Goal: Information Seeking & Learning: Compare options

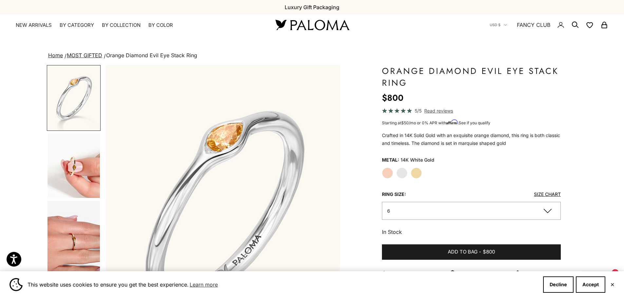
click at [414, 173] on label "Yellow Gold" at bounding box center [416, 173] width 11 height 11
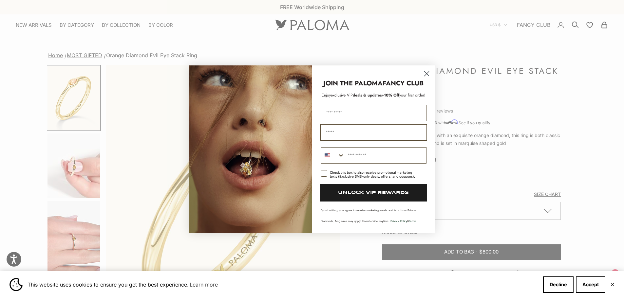
click at [428, 74] on circle "Close dialog" at bounding box center [426, 73] width 11 height 11
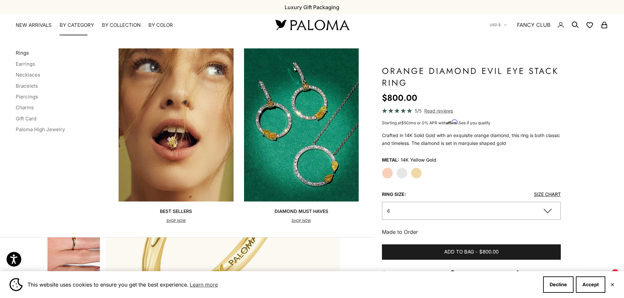
click at [21, 52] on link "Rings" at bounding box center [22, 53] width 13 height 6
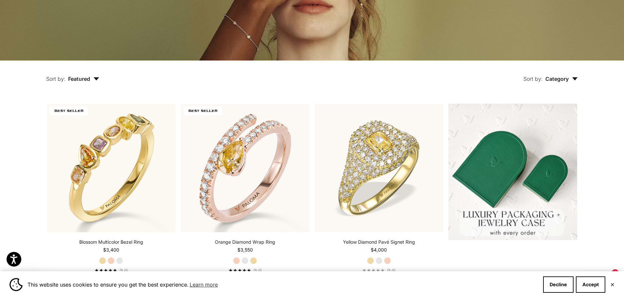
scroll to position [131, 0]
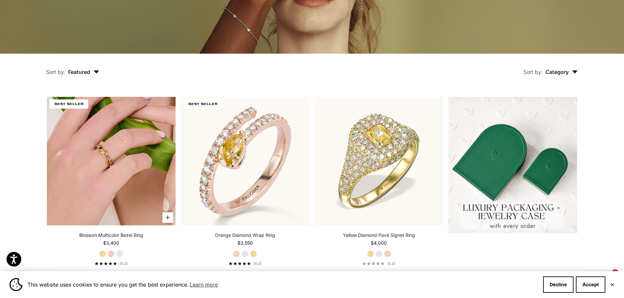
click at [111, 143] on img at bounding box center [111, 161] width 129 height 129
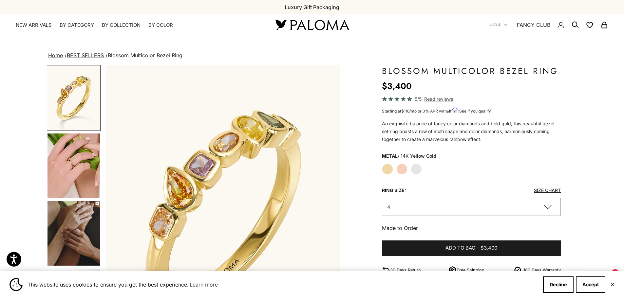
click at [68, 161] on img "Go to item 5" at bounding box center [74, 166] width 52 height 65
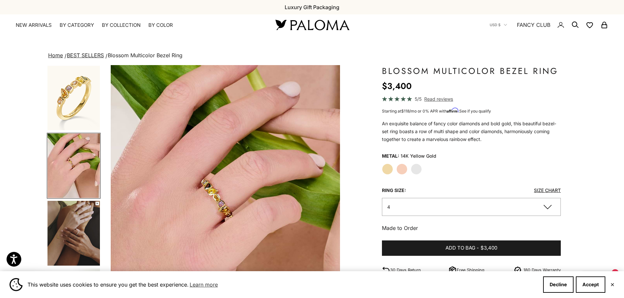
scroll to position [0, 242]
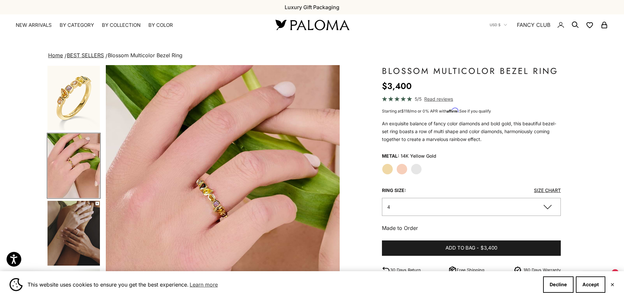
drag, startPoint x: 73, startPoint y: 230, endPoint x: 72, endPoint y: 226, distance: 4.7
click at [73, 229] on img "Go to item 6" at bounding box center [74, 233] width 52 height 65
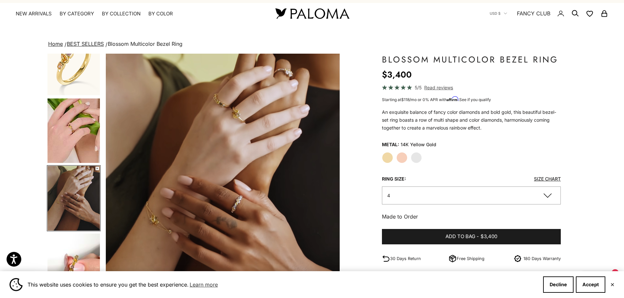
scroll to position [0, 0]
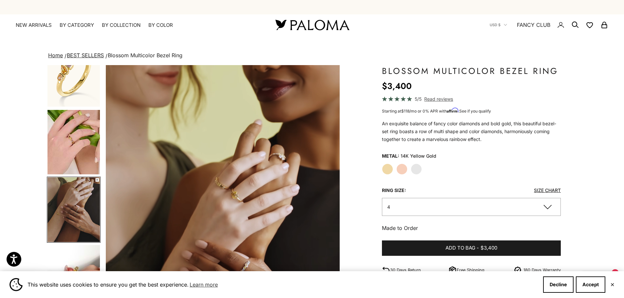
click at [93, 55] on link "BEST SELLERS" at bounding box center [85, 55] width 37 height 7
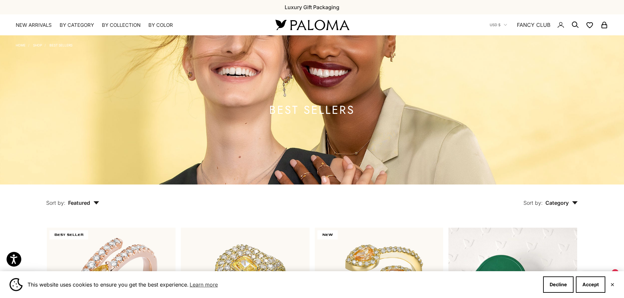
click at [94, 199] on button "Sort by: Featured" at bounding box center [72, 199] width 83 height 28
click at [95, 202] on icon "button" at bounding box center [96, 202] width 6 height 3
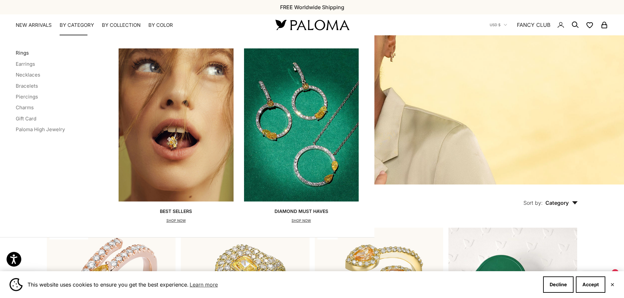
click at [23, 52] on link "Rings" at bounding box center [22, 53] width 13 height 6
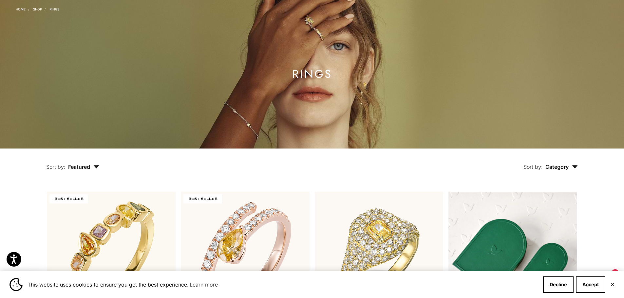
scroll to position [131, 0]
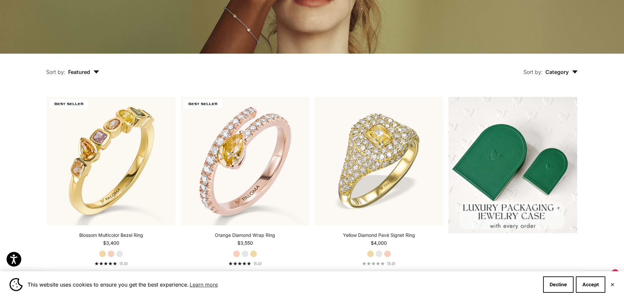
click at [574, 73] on icon "button" at bounding box center [575, 71] width 6 height 3
click at [98, 71] on icon "button" at bounding box center [97, 71] width 6 height 3
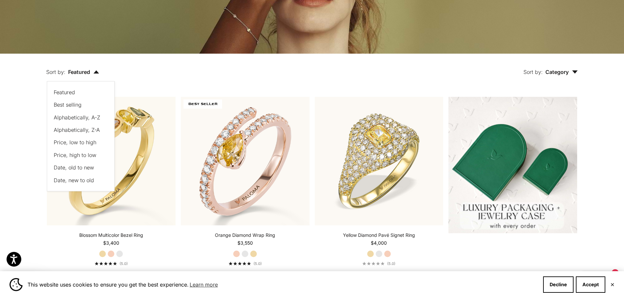
click at [98, 71] on icon "button" at bounding box center [96, 71] width 6 height 3
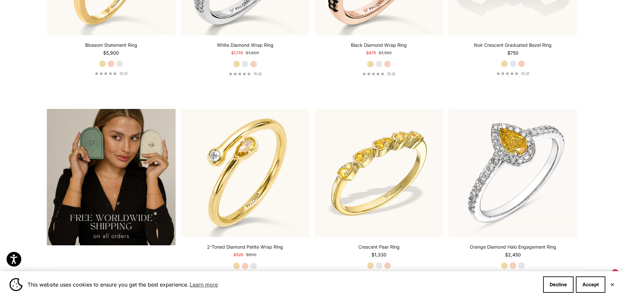
scroll to position [1343, 0]
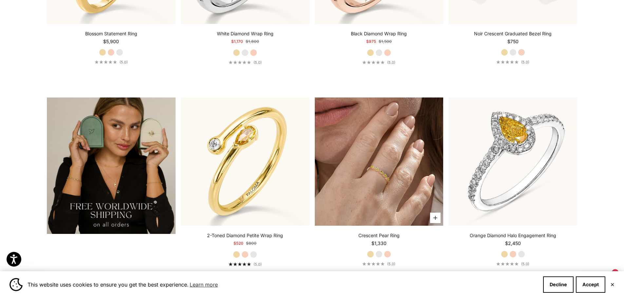
click at [384, 151] on img at bounding box center [379, 162] width 129 height 129
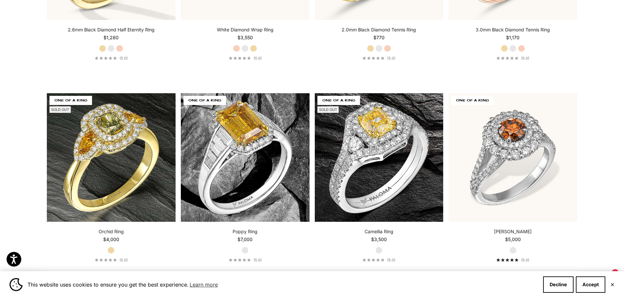
scroll to position [3178, 0]
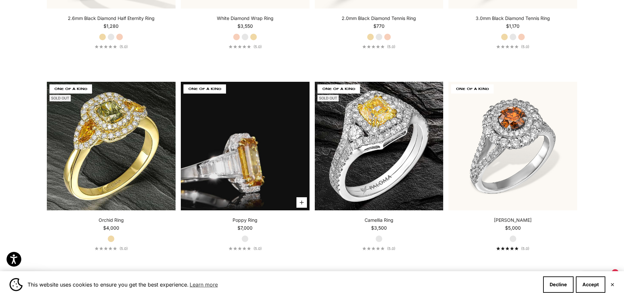
click at [244, 159] on video "#YellowGold\a#WhiteGold\a#RoseGold" at bounding box center [245, 146] width 129 height 129
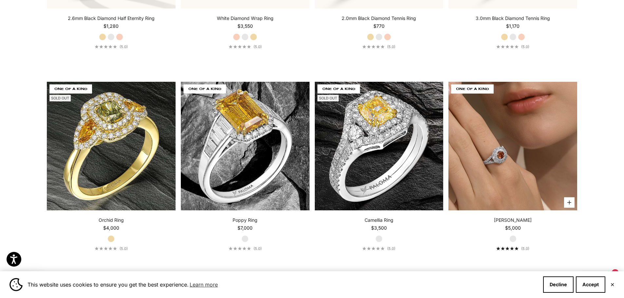
click at [500, 155] on img at bounding box center [513, 146] width 129 height 129
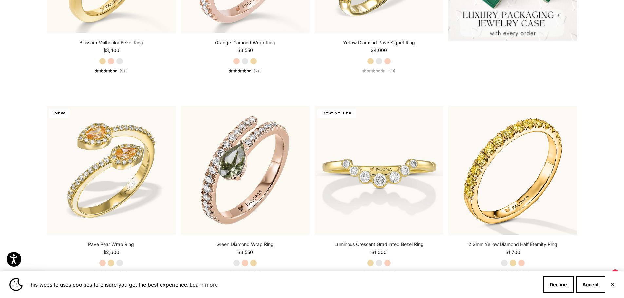
scroll to position [0, 0]
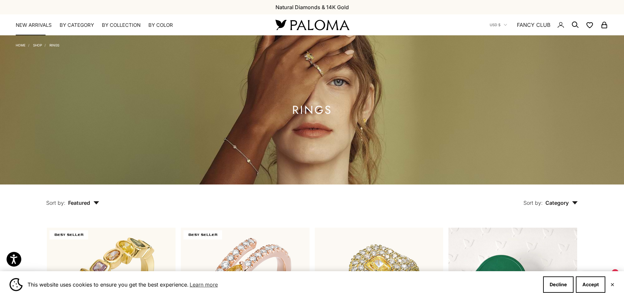
click at [30, 25] on link "NEW ARRIVALS" at bounding box center [34, 25] width 36 height 7
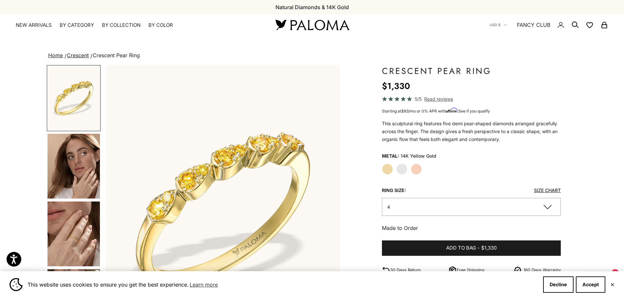
click at [86, 182] on img "Go to item 4" at bounding box center [74, 166] width 52 height 65
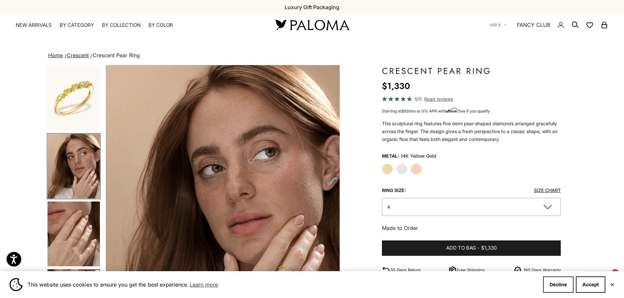
click at [560, 285] on button "Decline" at bounding box center [558, 285] width 30 height 16
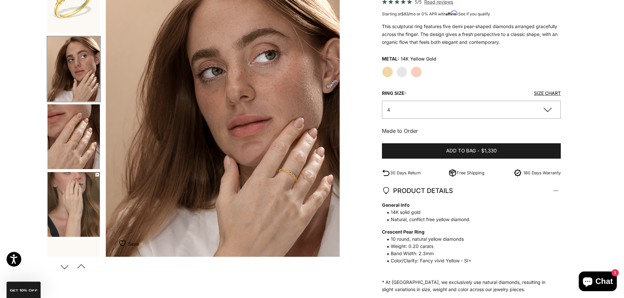
scroll to position [33, 0]
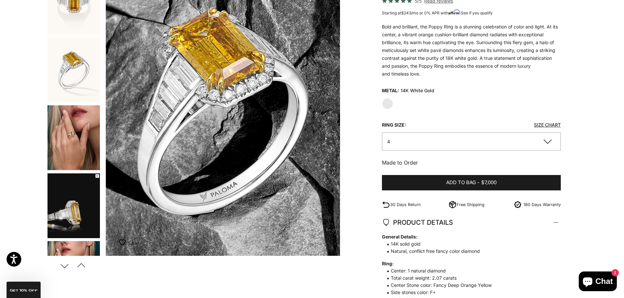
scroll to position [66, 0]
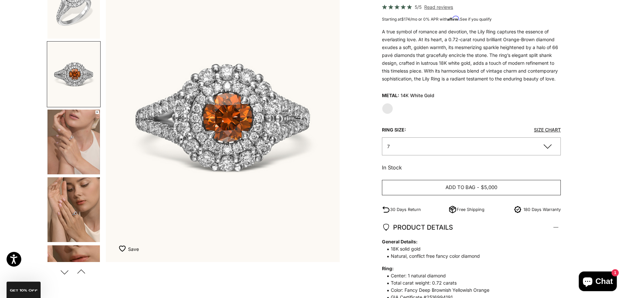
scroll to position [131, 0]
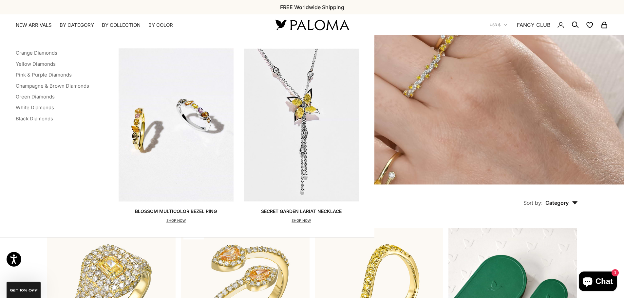
click at [166, 24] on summary "By Color" at bounding box center [160, 25] width 25 height 7
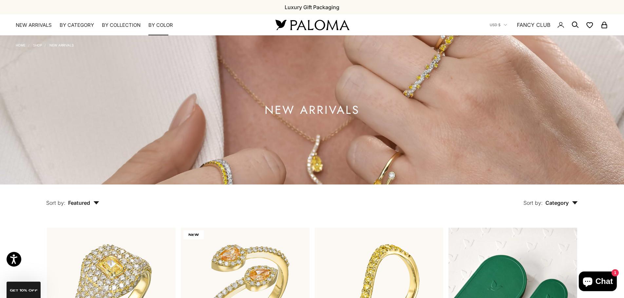
click at [165, 24] on summary "By Color" at bounding box center [160, 25] width 25 height 7
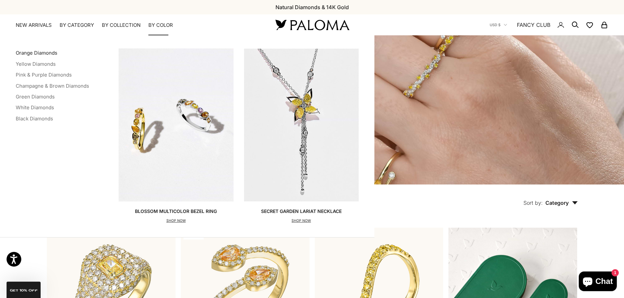
click at [45, 51] on link "Orange Diamonds" at bounding box center [37, 53] width 42 height 6
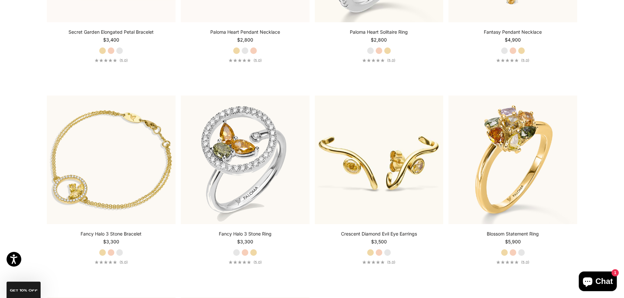
scroll to position [1769, 0]
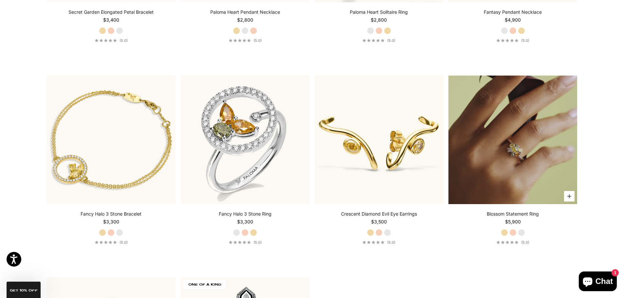
click at [497, 124] on video "#YellowGold\a#WhiteGold\a#RoseGold" at bounding box center [513, 140] width 129 height 129
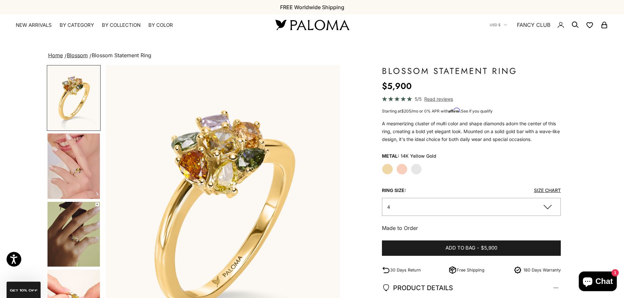
click at [72, 175] on img "Go to item 4" at bounding box center [74, 167] width 52 height 66
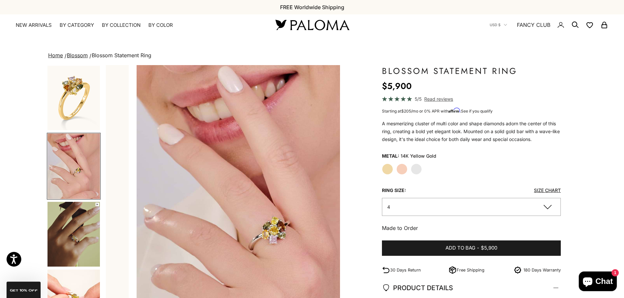
scroll to position [0, 242]
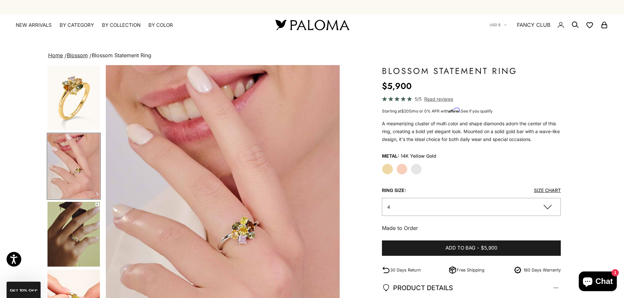
click at [82, 234] on img "Go to item 5" at bounding box center [74, 234] width 52 height 65
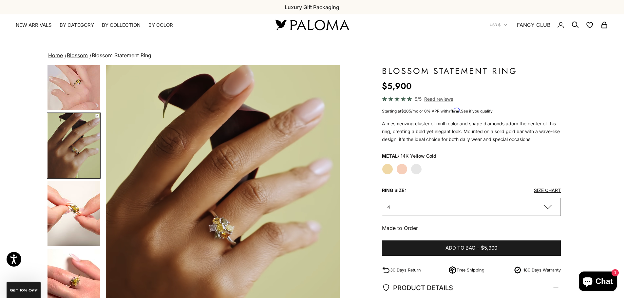
scroll to position [90, 0]
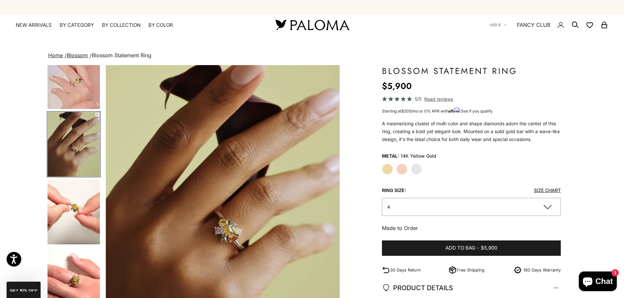
drag, startPoint x: 228, startPoint y: 156, endPoint x: 230, endPoint y: 151, distance: 5.9
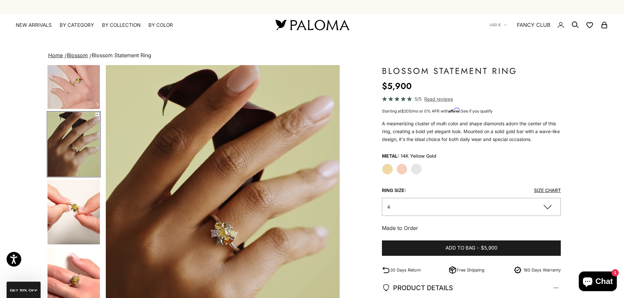
click at [230, 152] on video "#YellowGold\a#WhiteGold\a#RoseGold" at bounding box center [222, 210] width 234 height 290
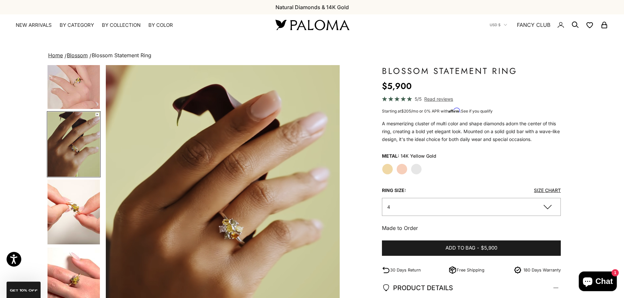
click at [230, 235] on video "#YellowGold\a#WhiteGold\a#RoseGold" at bounding box center [222, 210] width 234 height 290
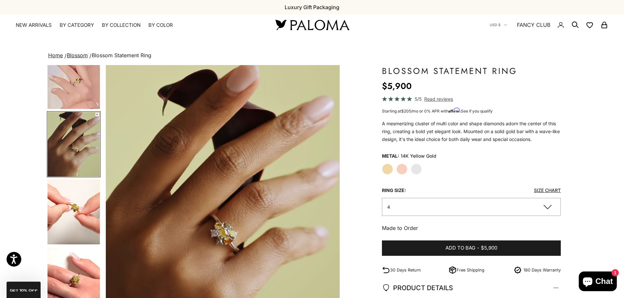
click at [74, 208] on img "Go to item 6" at bounding box center [74, 212] width 52 height 65
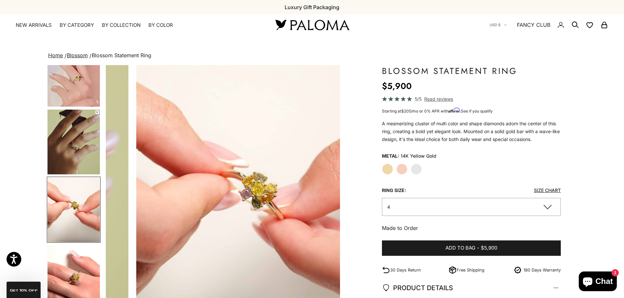
scroll to position [0, 726]
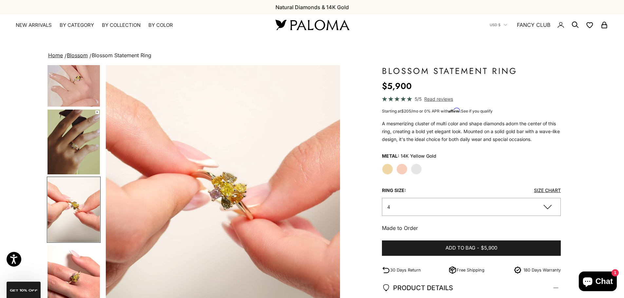
click at [80, 274] on img "Go to item 7" at bounding box center [74, 278] width 52 height 65
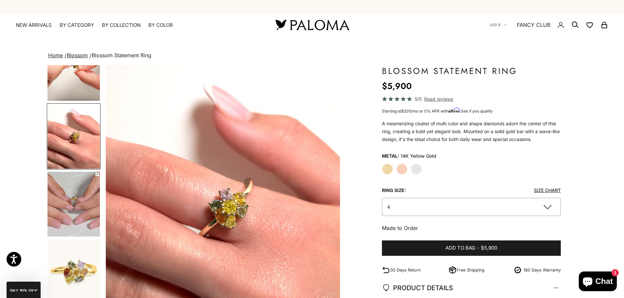
scroll to position [292, 0]
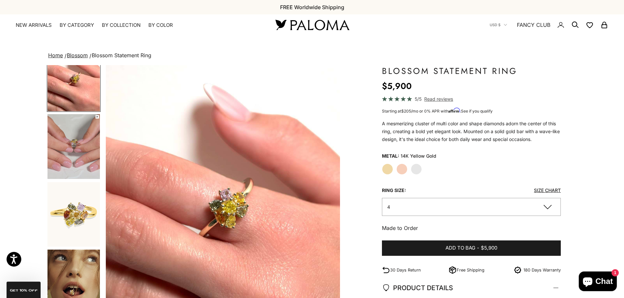
click at [81, 151] on img "Go to item 8" at bounding box center [74, 146] width 52 height 65
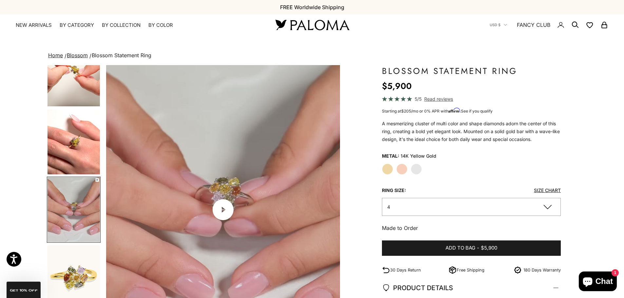
scroll to position [0, 1210]
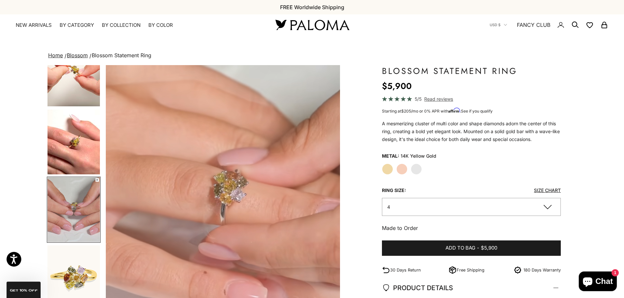
click at [69, 212] on img "Go to item 8" at bounding box center [74, 210] width 52 height 65
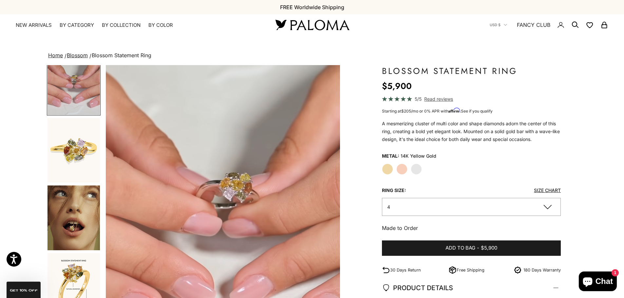
scroll to position [359, 0]
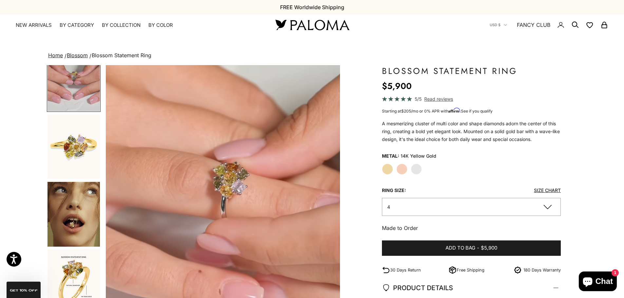
click at [77, 149] on img "Go to item 9" at bounding box center [74, 147] width 52 height 65
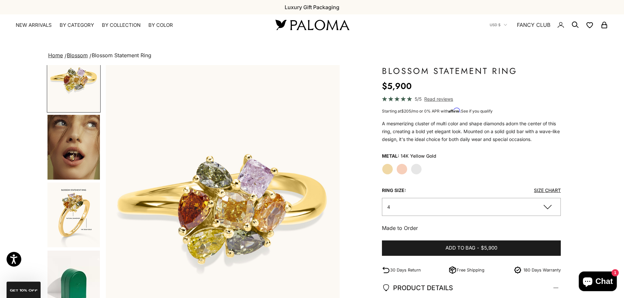
scroll to position [427, 0]
click at [68, 215] on img "Go to item 11" at bounding box center [74, 214] width 52 height 65
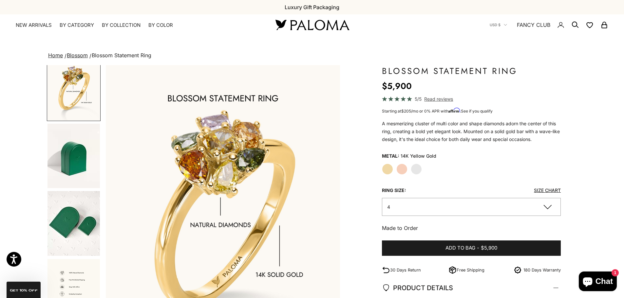
scroll to position [0, 0]
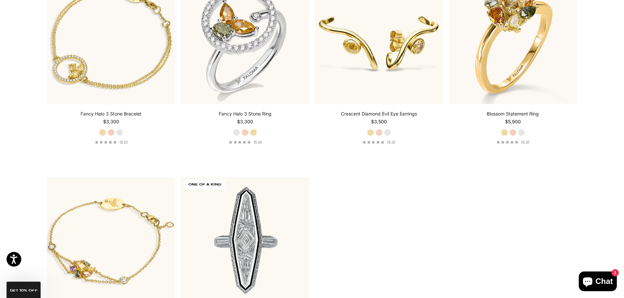
scroll to position [1929, 0]
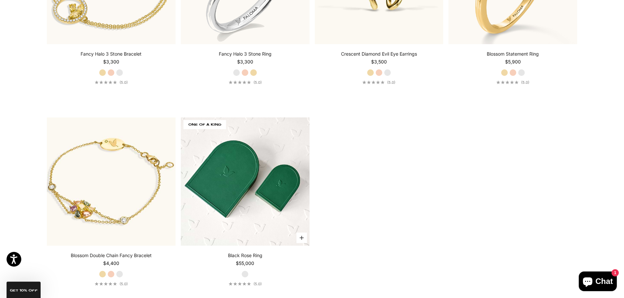
click at [243, 179] on img at bounding box center [245, 182] width 129 height 129
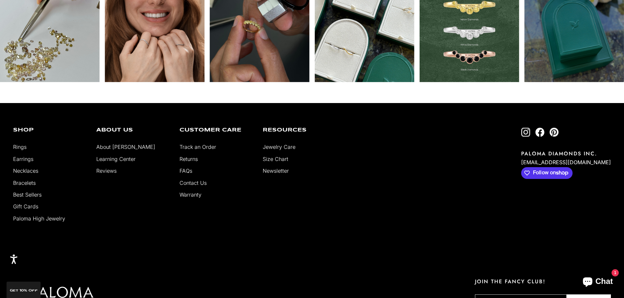
scroll to position [2387, 0]
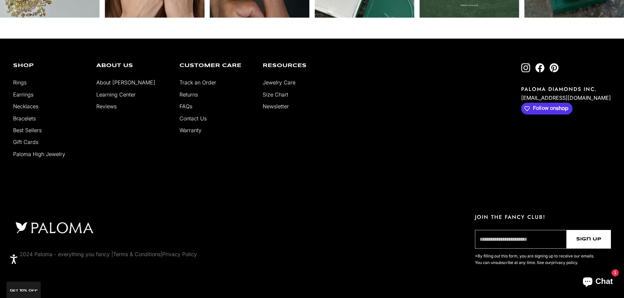
click at [195, 117] on link "Contact Us" at bounding box center [193, 118] width 27 height 7
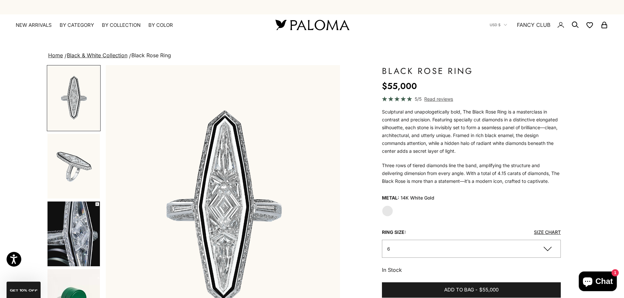
click at [77, 165] on img "Go to item 2" at bounding box center [74, 166] width 52 height 65
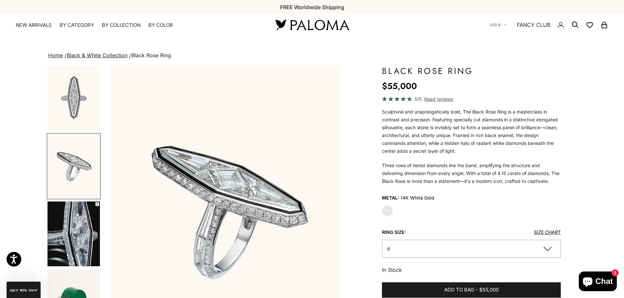
scroll to position [0, 242]
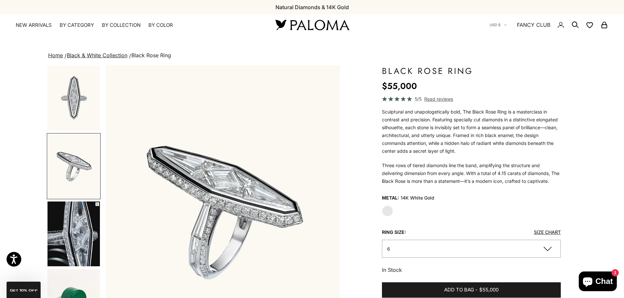
click at [75, 230] on img "Go to item 3" at bounding box center [74, 234] width 52 height 65
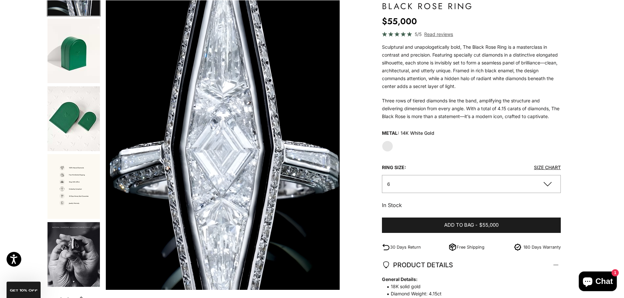
scroll to position [131, 0]
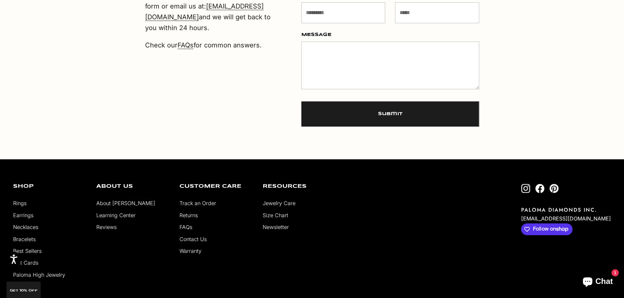
scroll to position [426, 0]
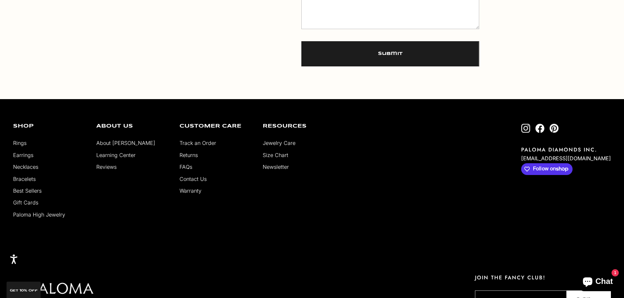
click at [195, 154] on link "Returns" at bounding box center [189, 155] width 18 height 7
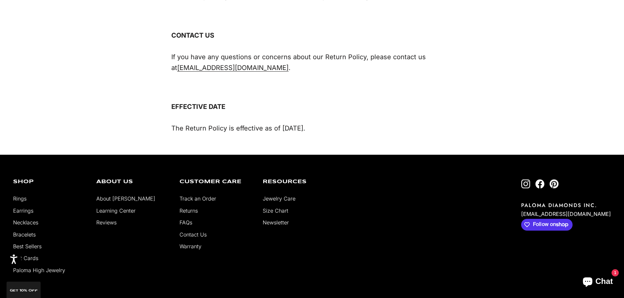
scroll to position [786, 0]
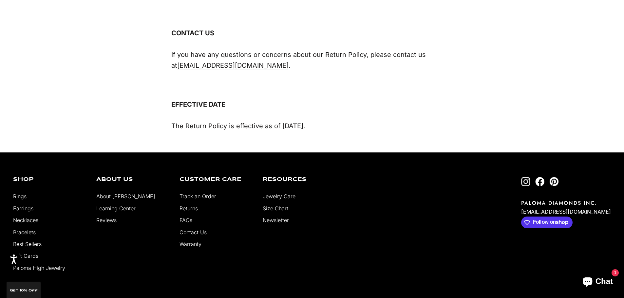
click at [280, 217] on link "Newsletter" at bounding box center [276, 220] width 26 height 7
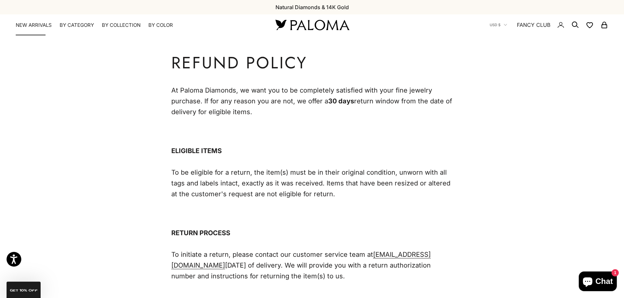
click at [24, 25] on link "NEW ARRIVALS" at bounding box center [34, 25] width 36 height 7
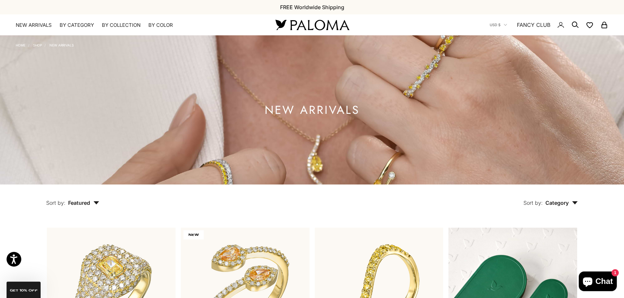
click at [304, 22] on img at bounding box center [312, 25] width 79 height 14
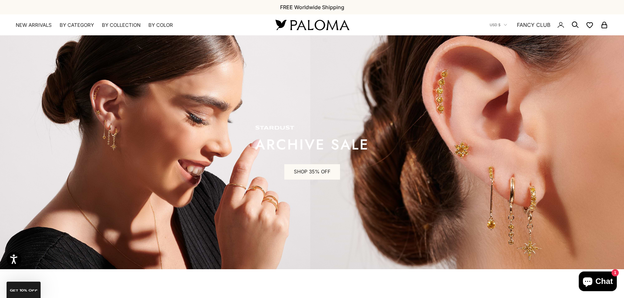
click at [283, 143] on p "ARCHIVE SALE" at bounding box center [312, 144] width 114 height 13
click at [247, 173] on img at bounding box center [312, 152] width 624 height 234
click at [437, 120] on img at bounding box center [312, 152] width 624 height 234
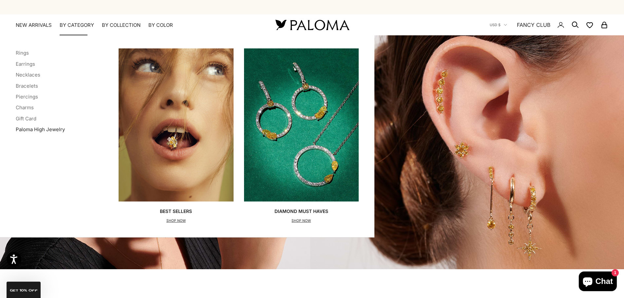
click at [22, 129] on link "Paloma High Jewelry" at bounding box center [40, 129] width 49 height 6
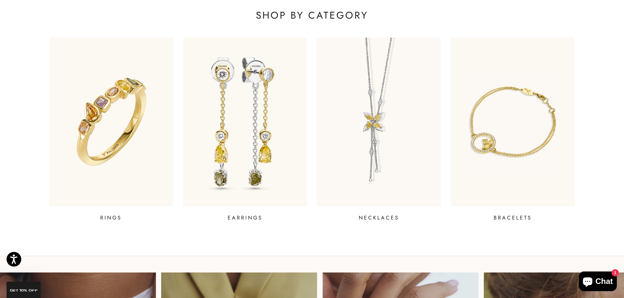
scroll to position [195, 0]
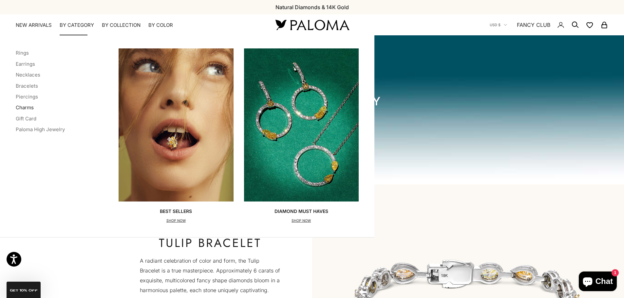
click at [29, 108] on link "Charms" at bounding box center [25, 108] width 18 height 6
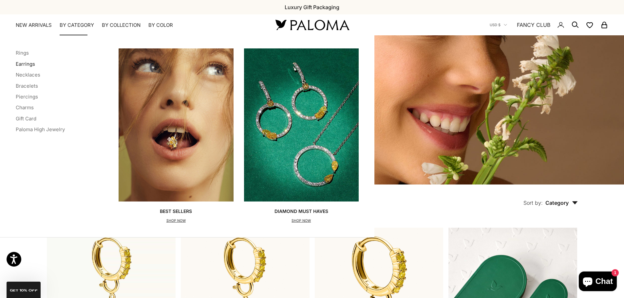
click at [25, 65] on link "Earrings" at bounding box center [25, 64] width 19 height 6
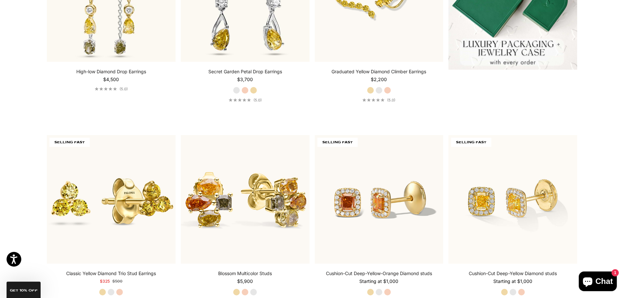
scroll to position [328, 0]
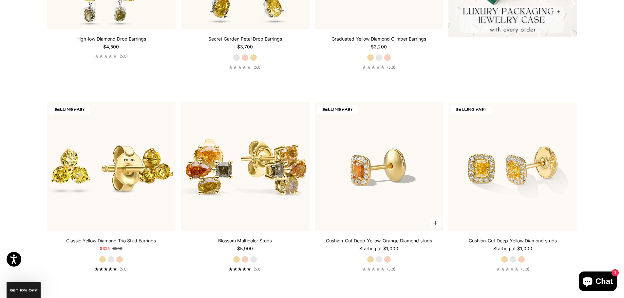
click at [390, 174] on img at bounding box center [379, 167] width 129 height 129
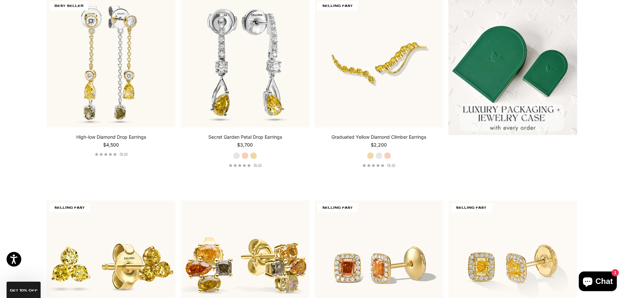
scroll to position [0, 0]
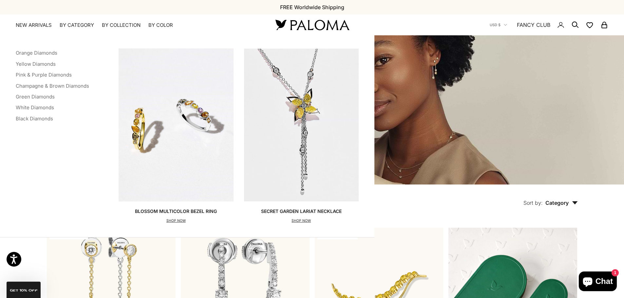
click at [297, 19] on img at bounding box center [312, 25] width 79 height 14
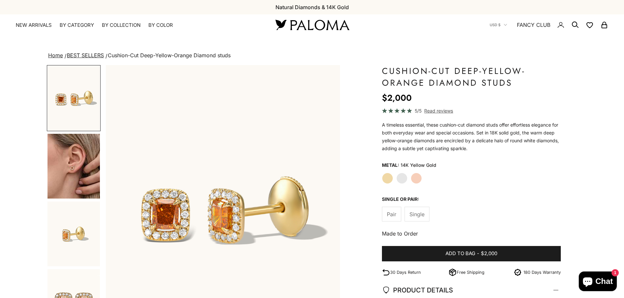
click at [69, 163] on img "Go to item 4" at bounding box center [74, 166] width 52 height 65
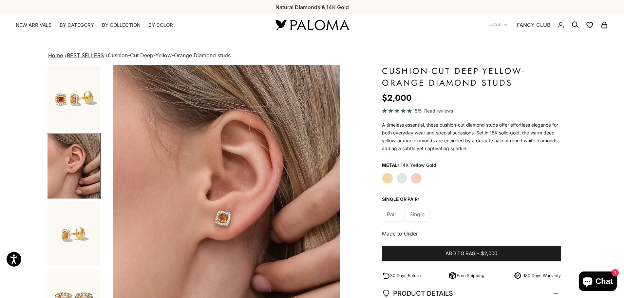
scroll to position [0, 242]
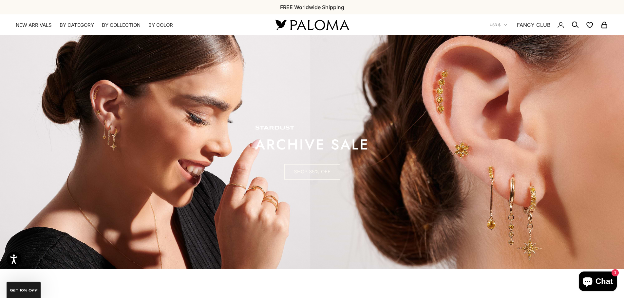
click at [304, 171] on link "SHOP 35% OFF" at bounding box center [312, 172] width 56 height 16
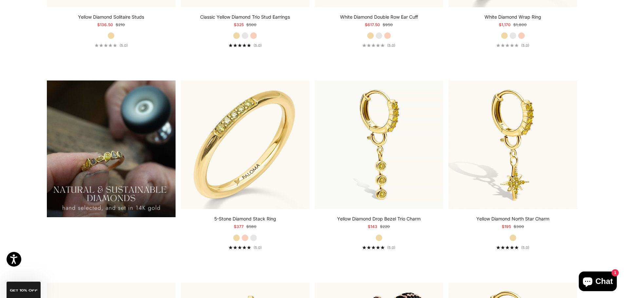
scroll to position [557, 0]
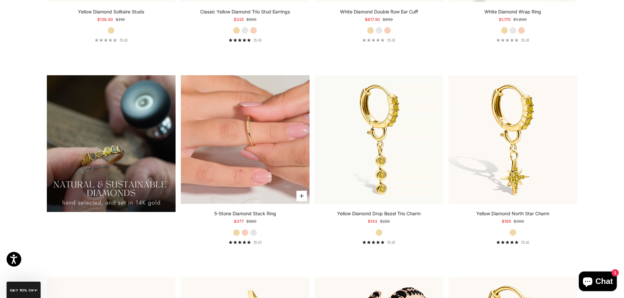
click at [256, 123] on video "#YellowGold\a#RoseGold\a#WhiteGold" at bounding box center [245, 139] width 129 height 129
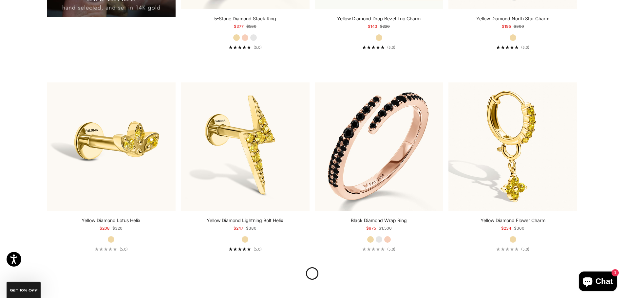
scroll to position [786, 0]
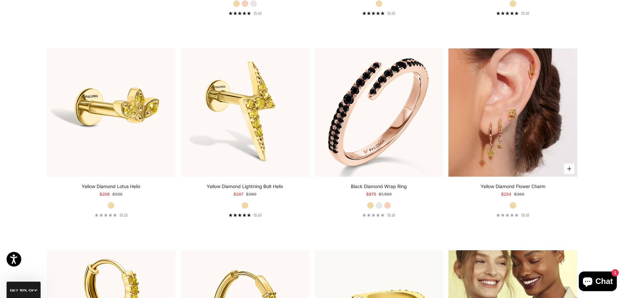
click at [494, 109] on img at bounding box center [513, 112] width 129 height 129
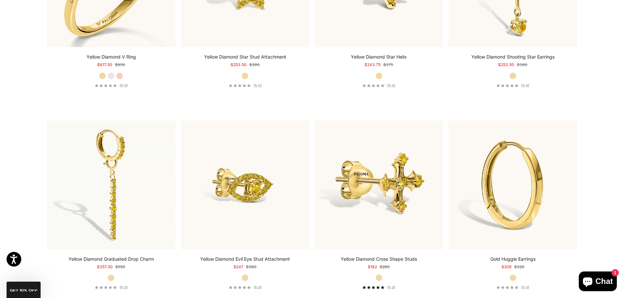
scroll to position [1933, 0]
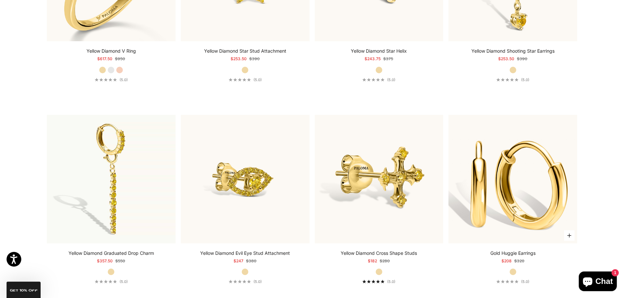
click at [522, 198] on img at bounding box center [513, 179] width 129 height 129
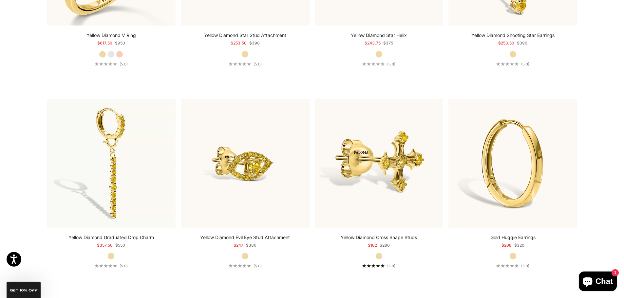
scroll to position [1966, 0]
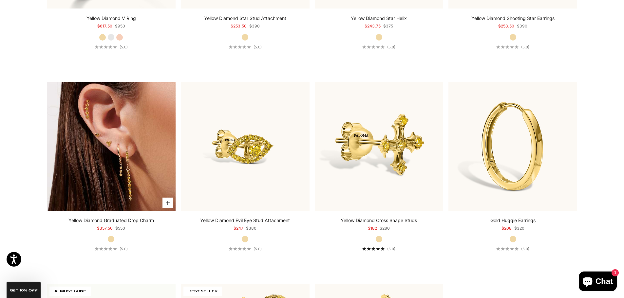
click at [117, 133] on img at bounding box center [111, 146] width 129 height 129
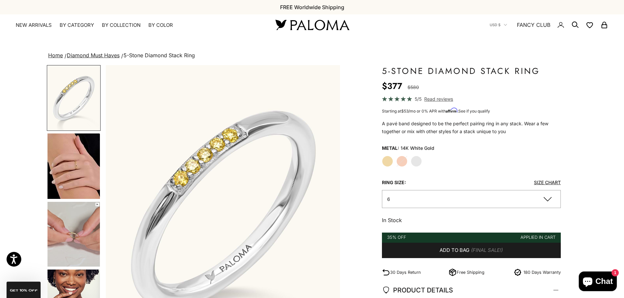
click at [69, 170] on img "Go to item 4" at bounding box center [74, 167] width 52 height 66
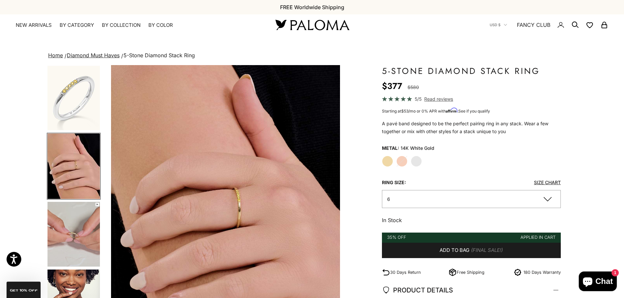
scroll to position [0, 242]
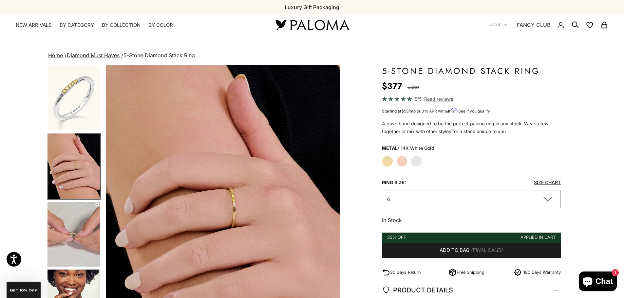
click at [62, 240] on img "Go to item 5" at bounding box center [74, 234] width 52 height 65
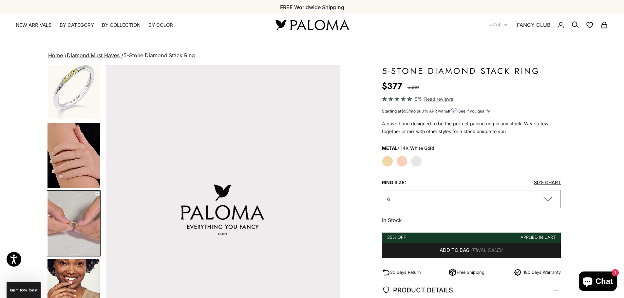
scroll to position [0, 0]
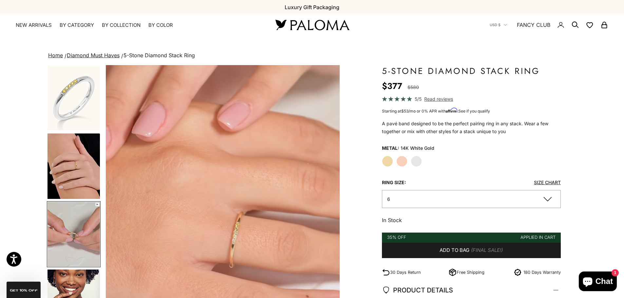
click at [69, 93] on img "Go to item 3" at bounding box center [74, 98] width 52 height 65
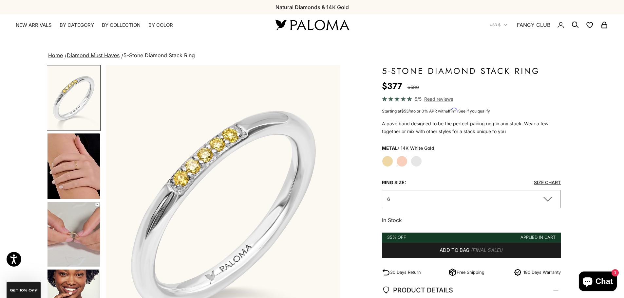
click at [66, 161] on img "Go to item 4" at bounding box center [74, 167] width 52 height 66
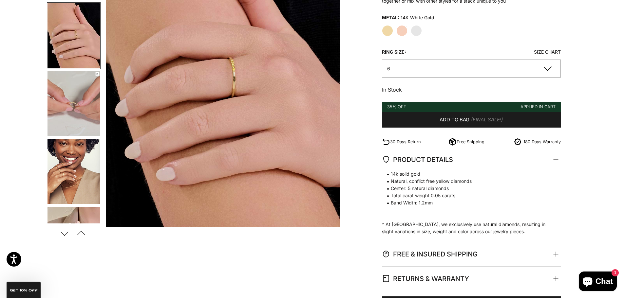
scroll to position [131, 0]
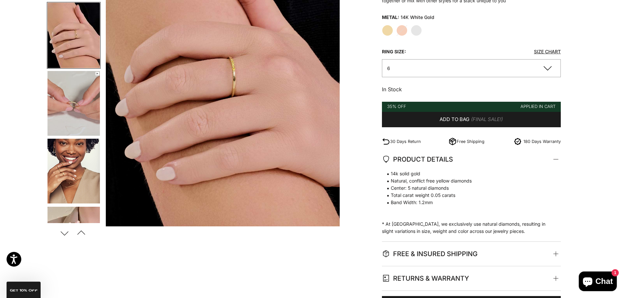
click at [65, 234] on button "Next" at bounding box center [64, 233] width 15 height 15
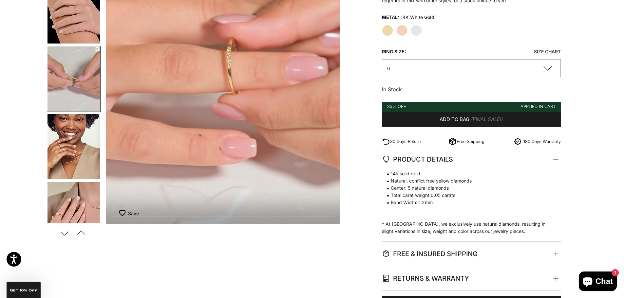
scroll to position [0, 484]
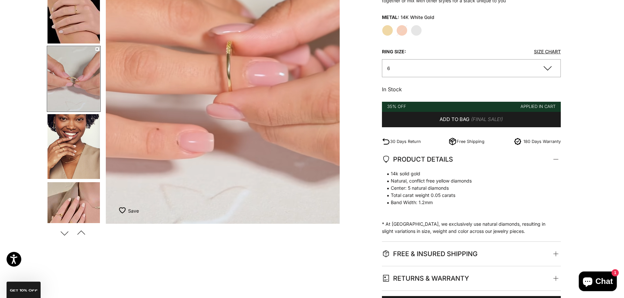
click at [68, 212] on img "Go to item 8" at bounding box center [74, 214] width 52 height 65
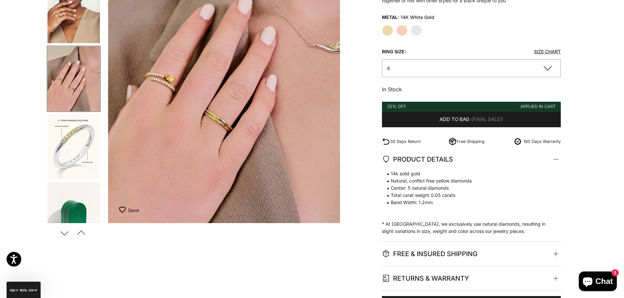
scroll to position [0, 968]
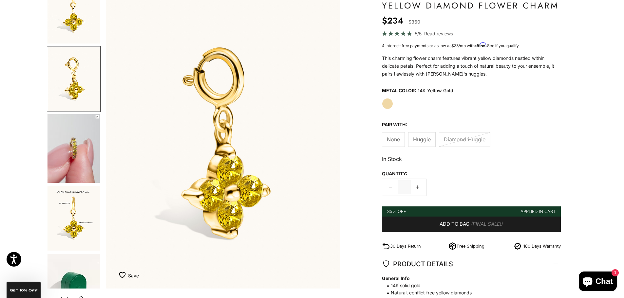
scroll to position [360, 0]
click at [76, 148] on img "Go to item 8" at bounding box center [74, 148] width 52 height 69
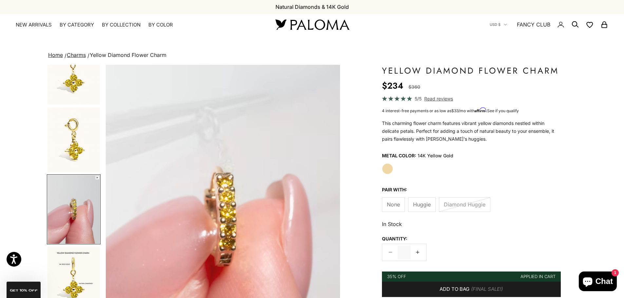
scroll to position [0, 0]
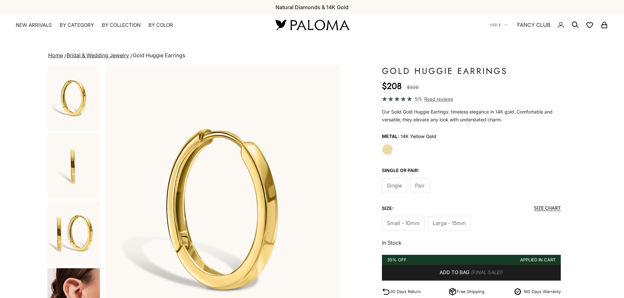
scroll to position [0, 1452]
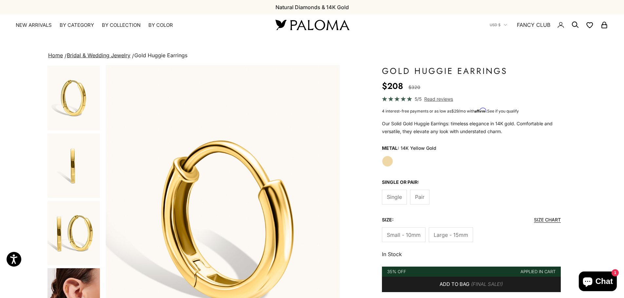
click at [78, 100] on img "Go to item 1" at bounding box center [74, 98] width 52 height 65
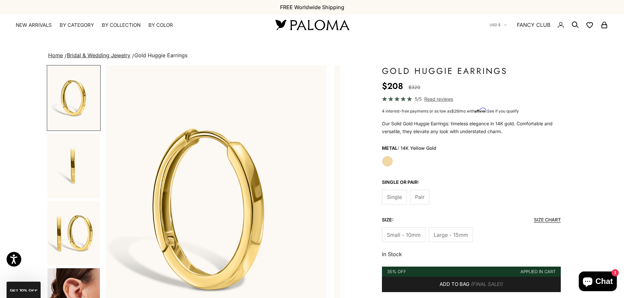
scroll to position [0, 0]
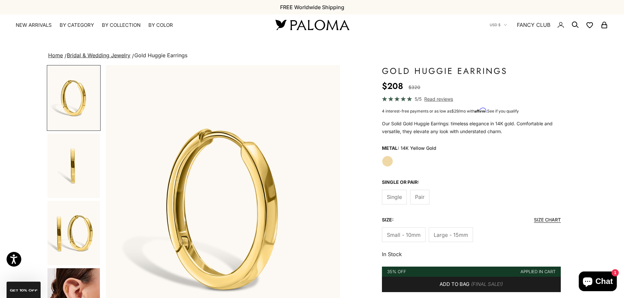
click at [73, 157] on img "Go to item 2" at bounding box center [74, 166] width 52 height 65
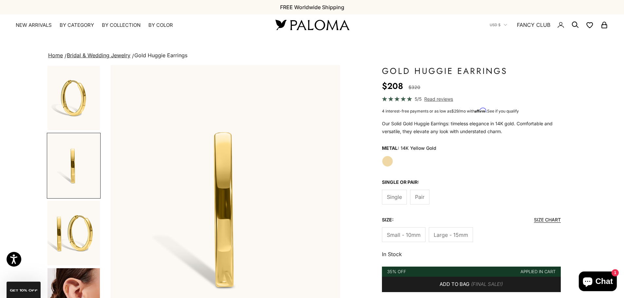
scroll to position [0, 242]
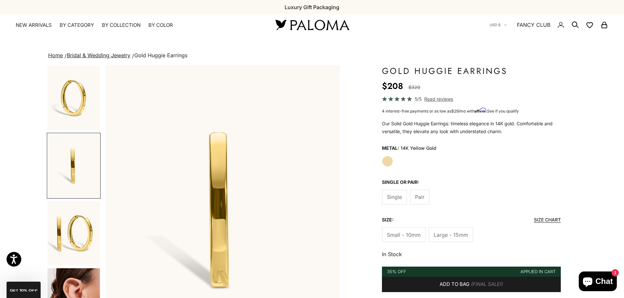
click at [77, 226] on img "Go to item 3" at bounding box center [74, 233] width 52 height 65
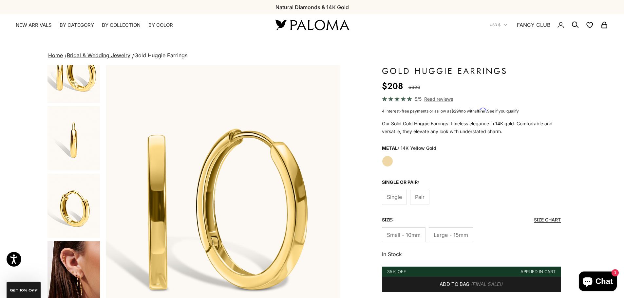
scroll to position [318, 0]
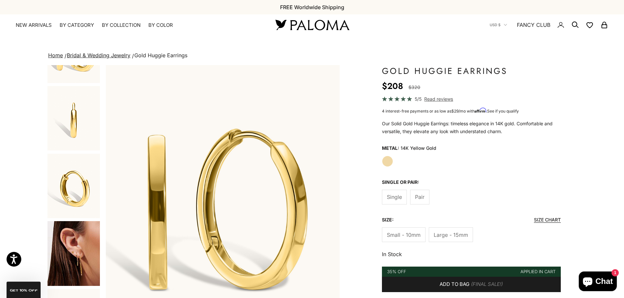
click at [79, 203] on img "Go to item 7" at bounding box center [74, 186] width 52 height 65
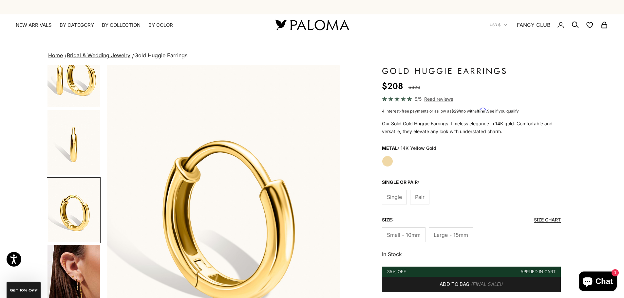
scroll to position [0, 1452]
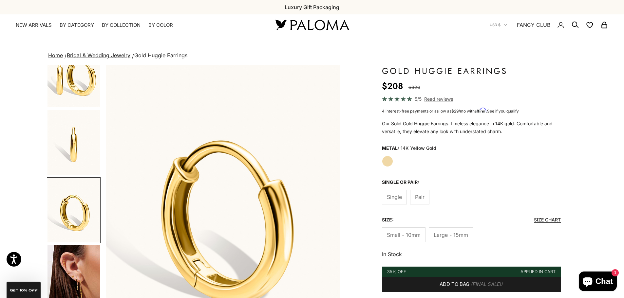
click at [85, 264] on img "Go to item 8" at bounding box center [74, 278] width 52 height 65
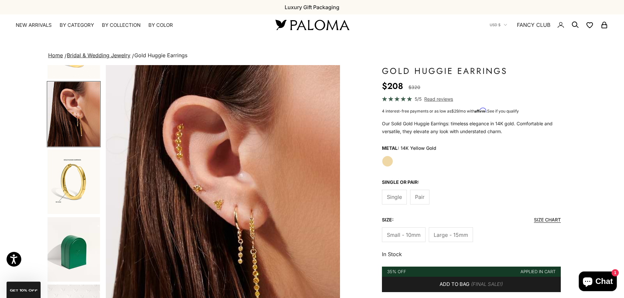
scroll to position [460, 0]
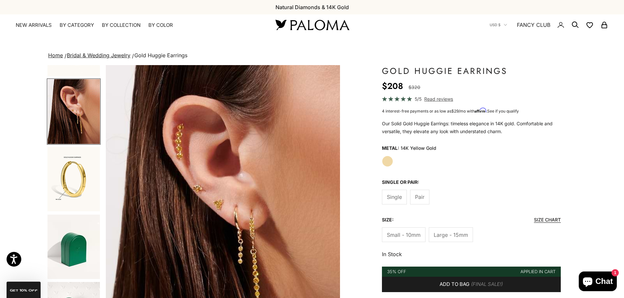
click at [70, 182] on img "Go to item 9" at bounding box center [74, 179] width 52 height 65
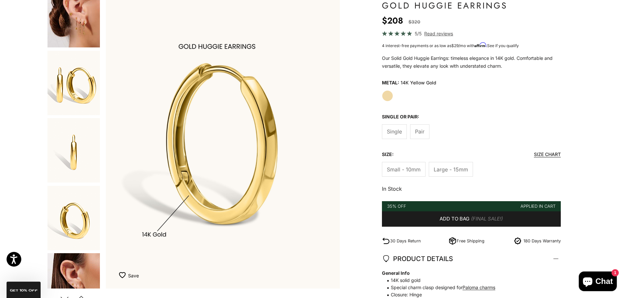
scroll to position [135, 0]
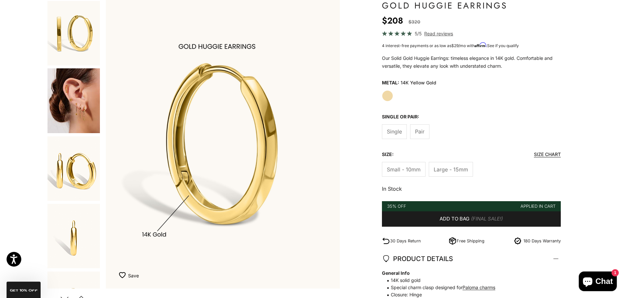
click at [83, 101] on img "Go to item 4" at bounding box center [74, 100] width 52 height 65
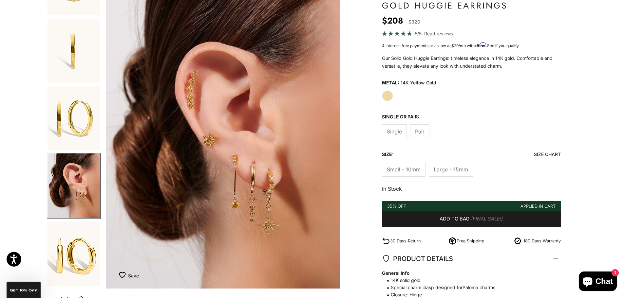
scroll to position [0, 0]
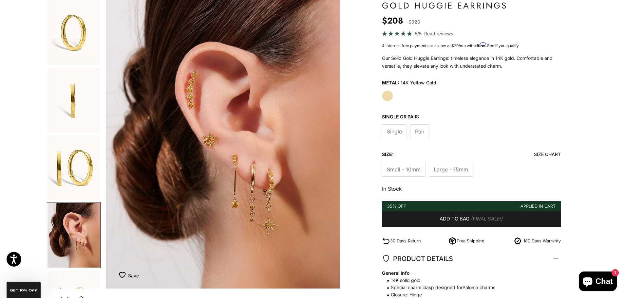
click at [71, 97] on img "Go to item 2" at bounding box center [74, 100] width 52 height 65
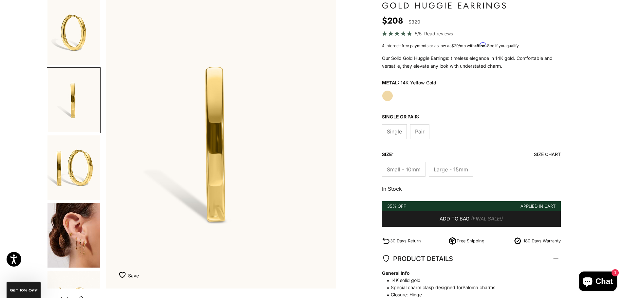
scroll to position [0, 242]
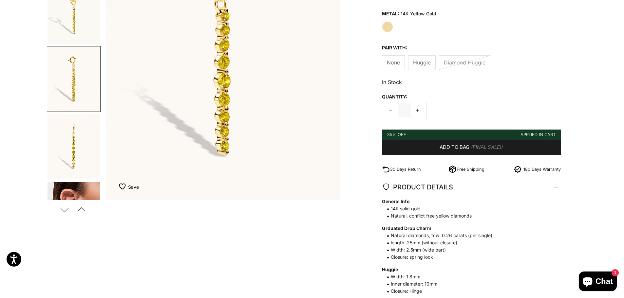
scroll to position [164, 0]
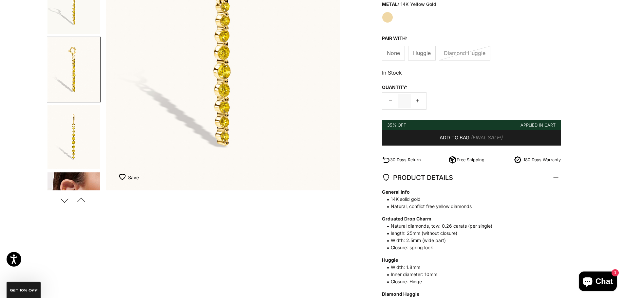
click at [66, 200] on button "Next" at bounding box center [64, 200] width 15 height 15
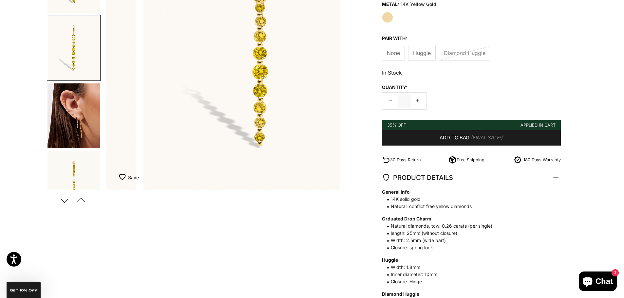
scroll to position [91, 0]
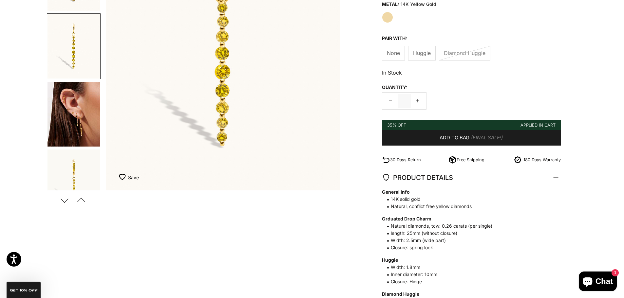
click at [66, 200] on button "Next" at bounding box center [64, 200] width 15 height 15
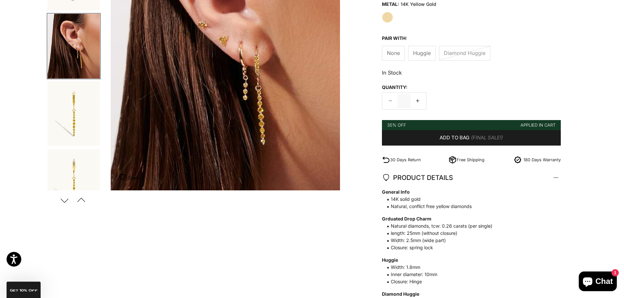
scroll to position [0, 968]
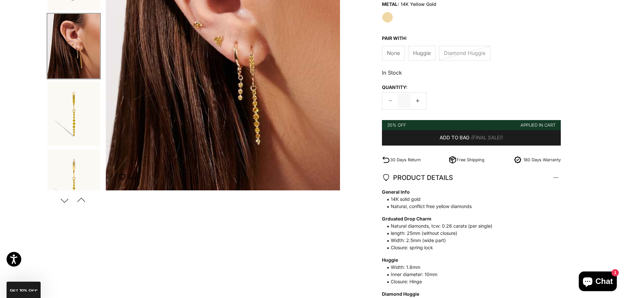
click at [74, 169] on img "Go to item 7" at bounding box center [74, 181] width 52 height 65
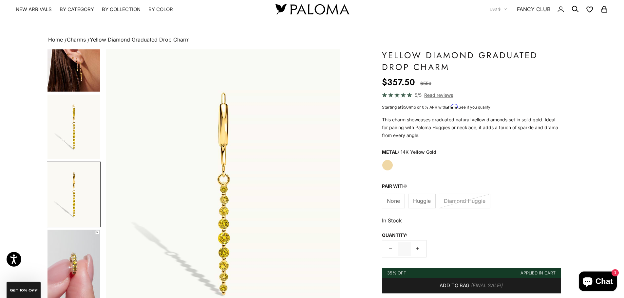
scroll to position [0, 0]
